Goal: Register for event/course

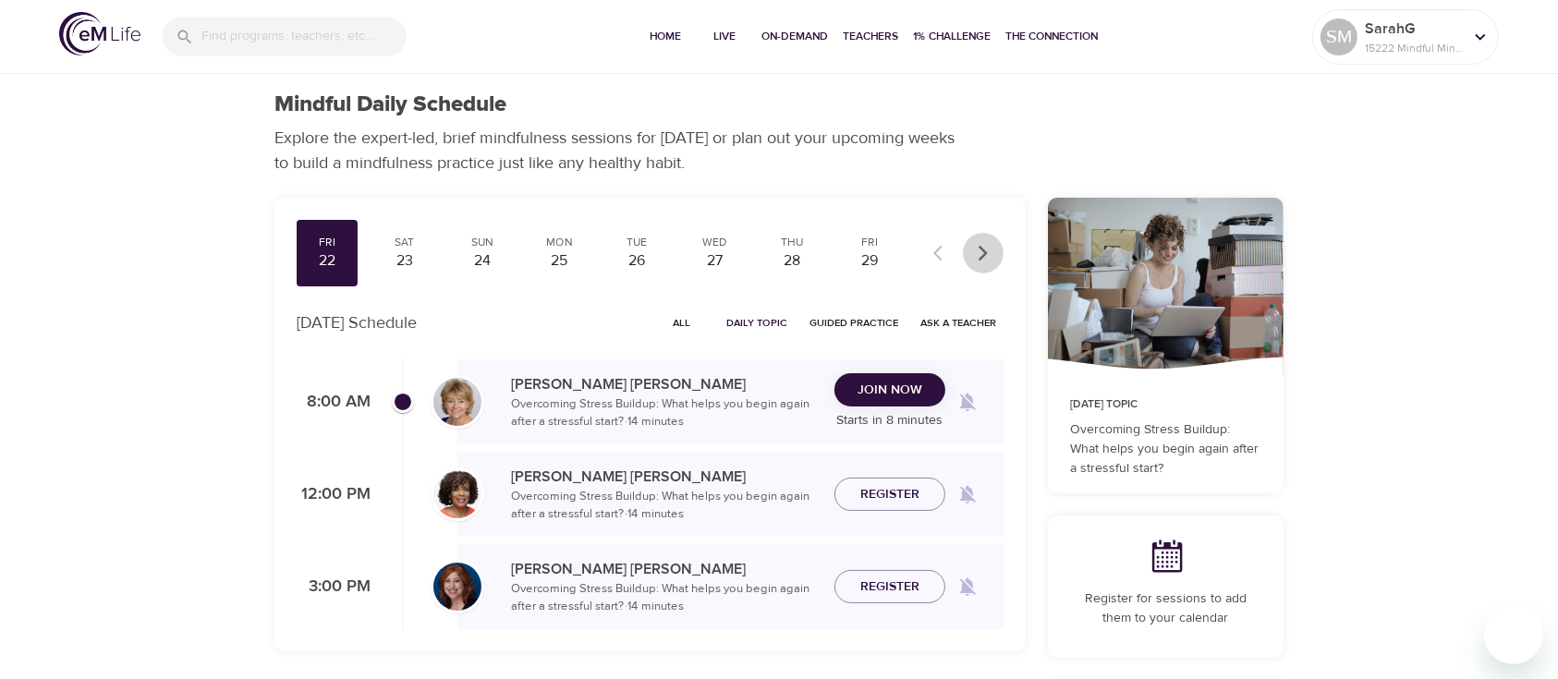
click at [992, 255] on icon "button" at bounding box center [983, 253] width 18 height 18
click at [871, 255] on div "19" at bounding box center [870, 260] width 46 height 21
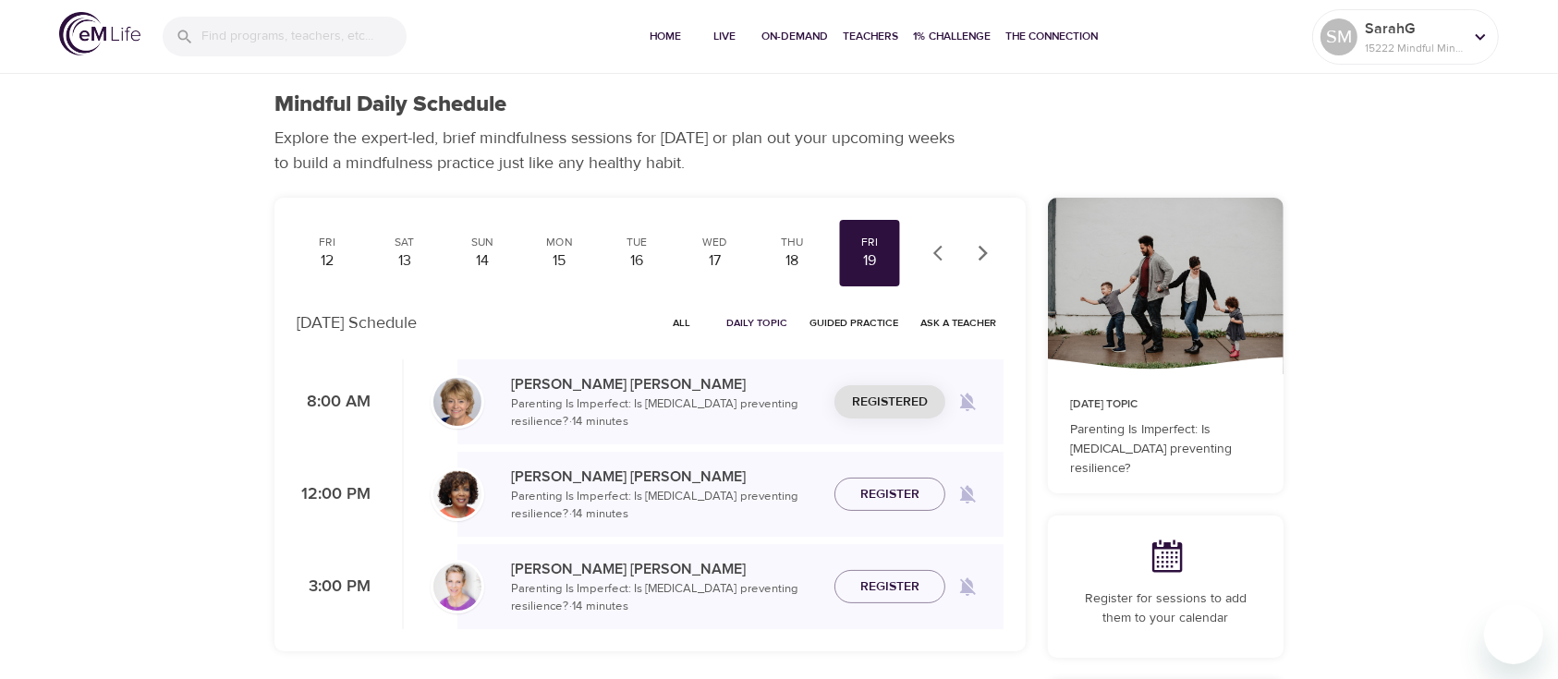
click at [934, 248] on icon "button" at bounding box center [942, 253] width 18 height 18
click at [330, 253] on div "22" at bounding box center [327, 260] width 46 height 21
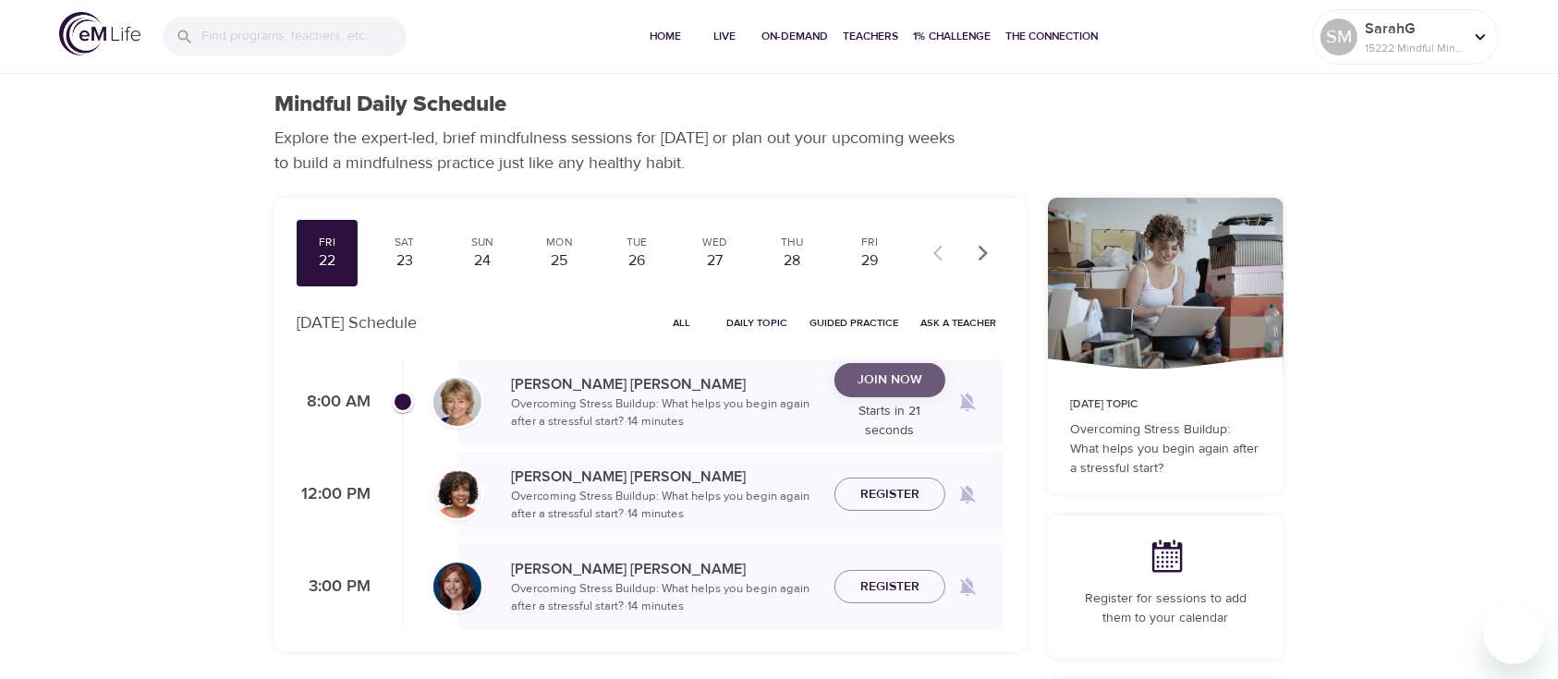
click at [885, 383] on span "Join Now" at bounding box center [890, 380] width 65 height 23
